Goal: Task Accomplishment & Management: Manage account settings

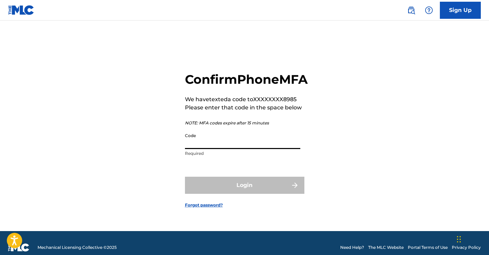
click at [222, 149] on input "Code" at bounding box center [242, 138] width 115 height 19
drag, startPoint x: 206, startPoint y: 152, endPoint x: 134, endPoint y: 152, distance: 71.3
click at [135, 152] on div "Confirm Phone MFA We have texted a code to XXXXXXXX8985 Please enter that code …" at bounding box center [245, 134] width 478 height 193
paste input "487"
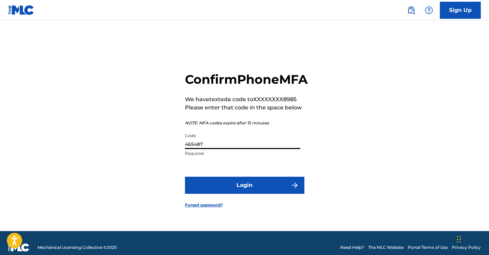
type input "465487"
click at [244, 193] on button "Login" at bounding box center [244, 184] width 119 height 17
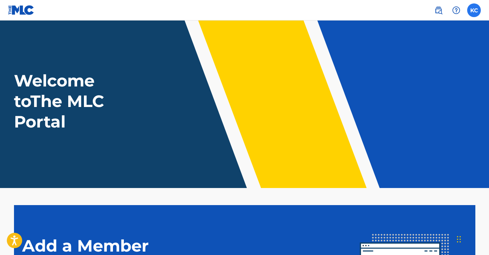
click at [477, 9] on label at bounding box center [474, 10] width 14 height 14
click at [474, 10] on input "[PERSON_NAME] [PERSON_NAME] [EMAIL_ADDRESS][DOMAIN_NAME] Profile Log out" at bounding box center [474, 10] width 0 height 0
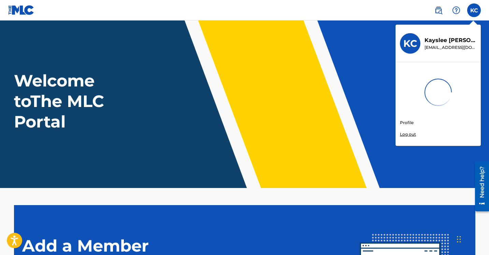
click at [409, 122] on link "Profile" at bounding box center [407, 122] width 14 height 6
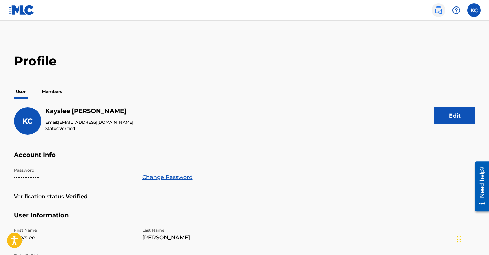
click at [441, 7] on img at bounding box center [439, 10] width 8 height 8
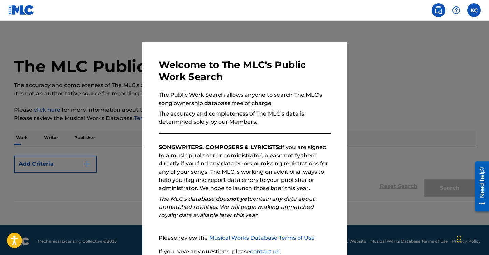
click at [371, 88] on div at bounding box center [244, 147] width 489 height 255
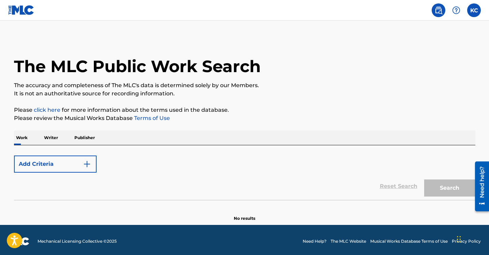
click at [483, 9] on nav "KC [PERSON_NAME] [PERSON_NAME] [EMAIL_ADDRESS][DOMAIN_NAME] Profile Log out" at bounding box center [244, 10] width 489 height 20
click at [478, 10] on label at bounding box center [474, 10] width 14 height 14
click at [474, 10] on input "[PERSON_NAME] [PERSON_NAME] [EMAIL_ADDRESS][DOMAIN_NAME] Profile Log out" at bounding box center [474, 10] width 0 height 0
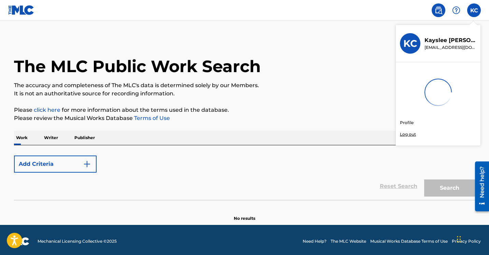
click at [444, 50] on div "KC [PERSON_NAME] [PERSON_NAME] [EMAIL_ADDRESS][DOMAIN_NAME] Profile Log out The…" at bounding box center [244, 128] width 489 height 257
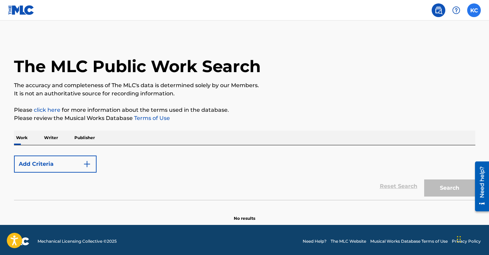
click at [473, 11] on label at bounding box center [474, 10] width 14 height 14
click at [474, 10] on input "[PERSON_NAME] [PERSON_NAME] [EMAIL_ADDRESS][DOMAIN_NAME] Profile Log out" at bounding box center [474, 10] width 0 height 0
click at [447, 39] on div "KC [PERSON_NAME] [PERSON_NAME] [EMAIL_ADDRESS][DOMAIN_NAME] Profile Log out The…" at bounding box center [244, 128] width 489 height 257
click at [476, 16] on label at bounding box center [474, 10] width 14 height 14
click at [474, 10] on input "[PERSON_NAME] [PERSON_NAME] [EMAIL_ADDRESS][DOMAIN_NAME] Profile Log out" at bounding box center [474, 10] width 0 height 0
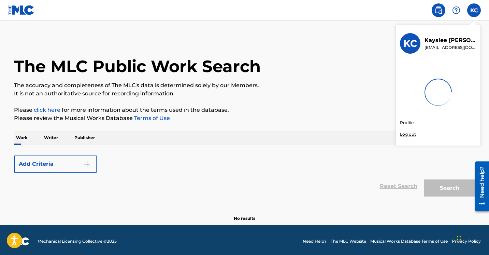
click at [24, 15] on link at bounding box center [21, 10] width 26 height 20
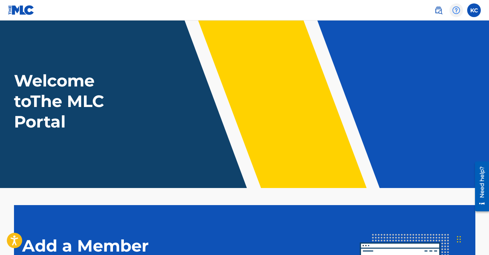
click at [455, 6] on img at bounding box center [456, 10] width 8 height 8
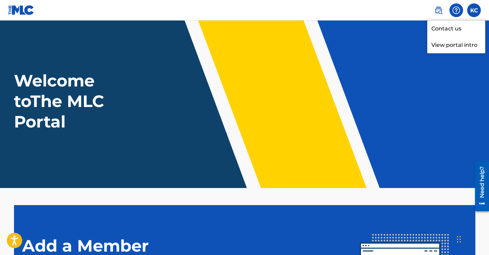
click at [313, 59] on header "Welcome to The MLC Portal" at bounding box center [244, 103] width 489 height 167
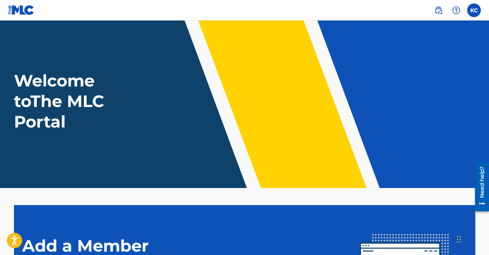
click at [466, 15] on div "KC [PERSON_NAME] [PERSON_NAME] [EMAIL_ADDRESS][DOMAIN_NAME] Profile Log out" at bounding box center [454, 10] width 53 height 14
click at [470, 13] on label at bounding box center [474, 10] width 14 height 14
click at [474, 10] on input "[PERSON_NAME] [PERSON_NAME] [EMAIL_ADDRESS][DOMAIN_NAME] Profile Log out" at bounding box center [474, 10] width 0 height 0
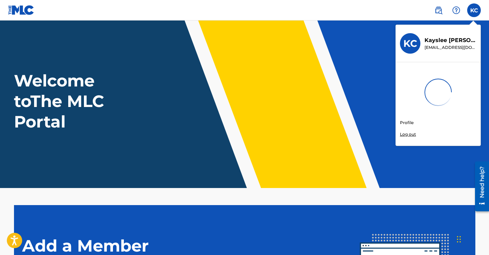
click at [410, 124] on link "Profile" at bounding box center [407, 122] width 14 height 6
